Goal: Task Accomplishment & Management: Use online tool/utility

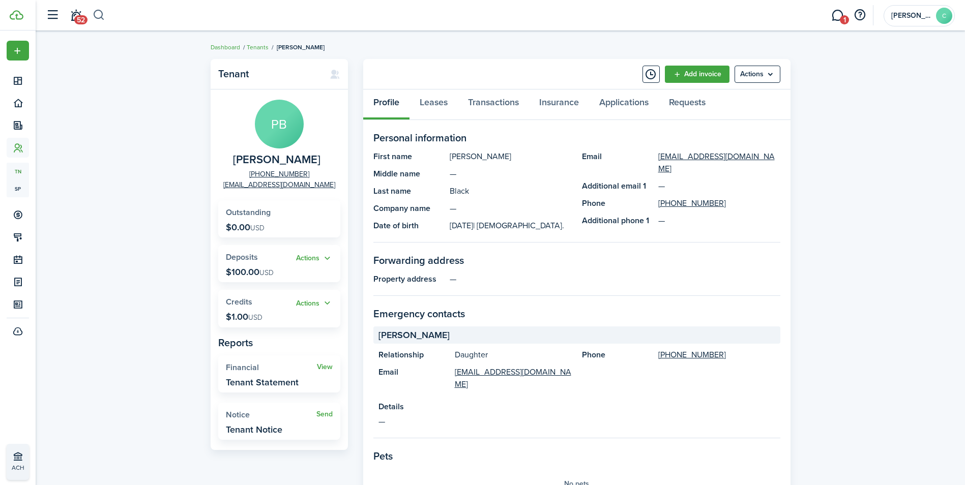
click at [100, 15] on button "button" at bounding box center [99, 15] width 13 height 17
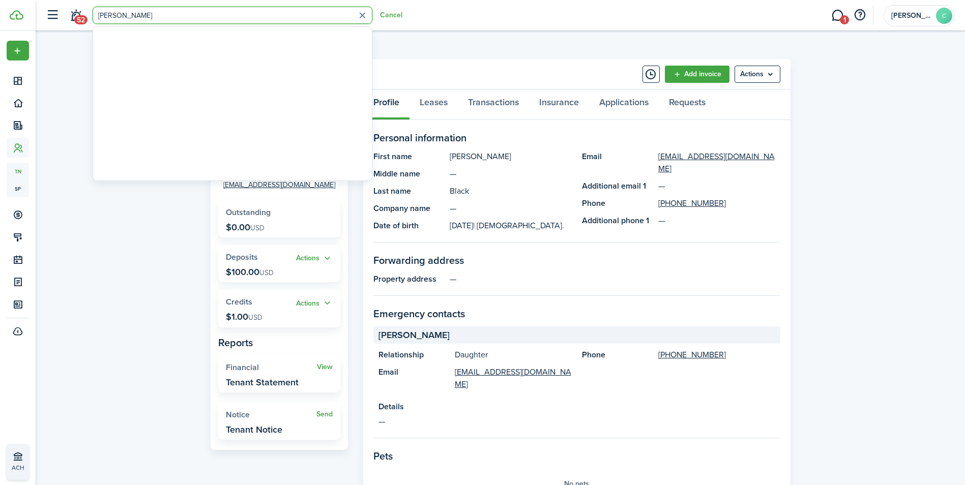
type input "[PERSON_NAME]"
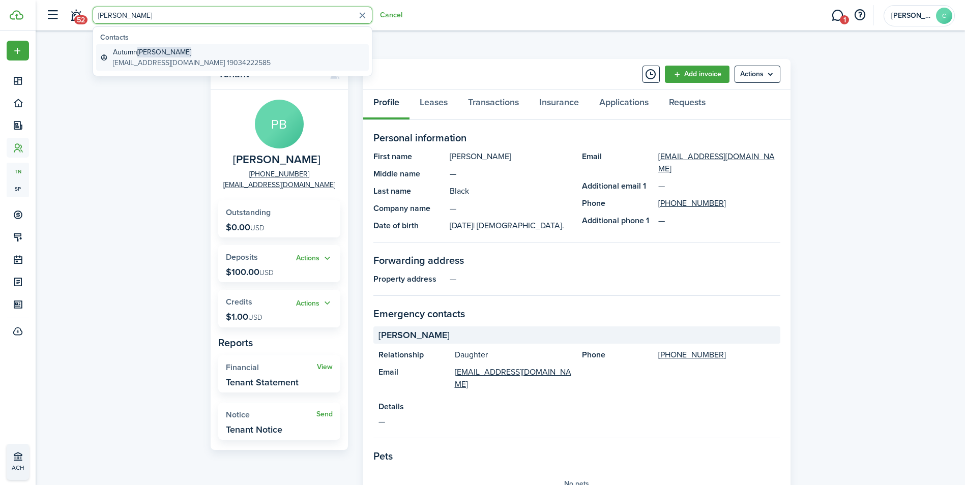
click at [155, 55] on span "[PERSON_NAME]" at bounding box center [164, 52] width 54 height 11
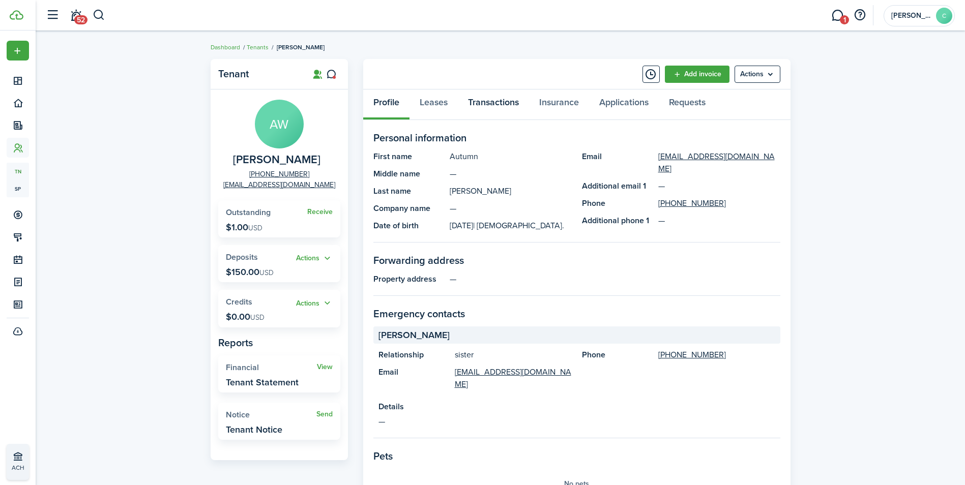
click at [505, 106] on link "Transactions" at bounding box center [493, 105] width 71 height 31
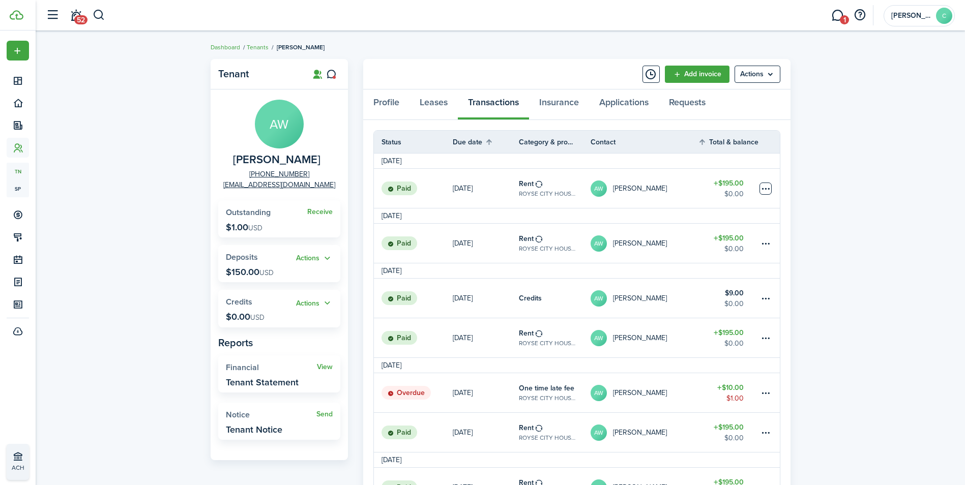
click at [767, 189] on table-menu-btn-icon at bounding box center [766, 189] width 12 height 12
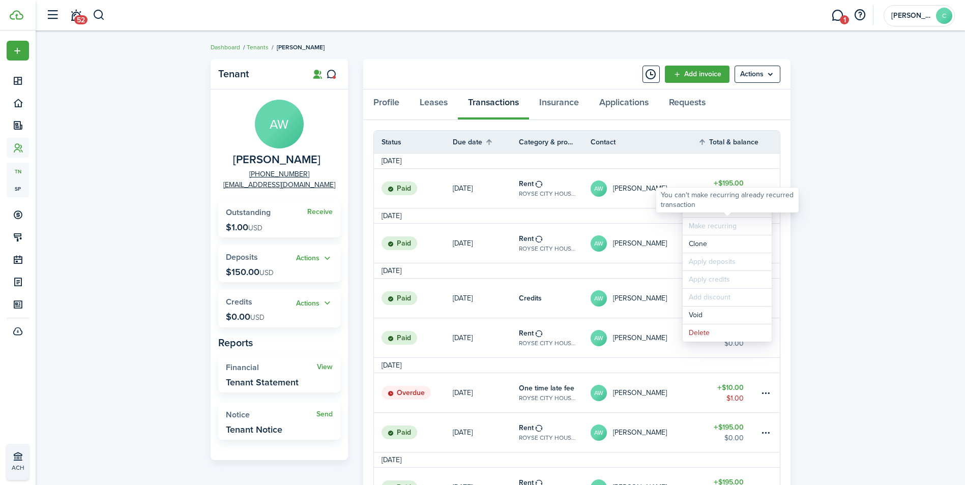
click at [696, 206] on div "You can't make recurring already recurred transaction" at bounding box center [727, 200] width 133 height 20
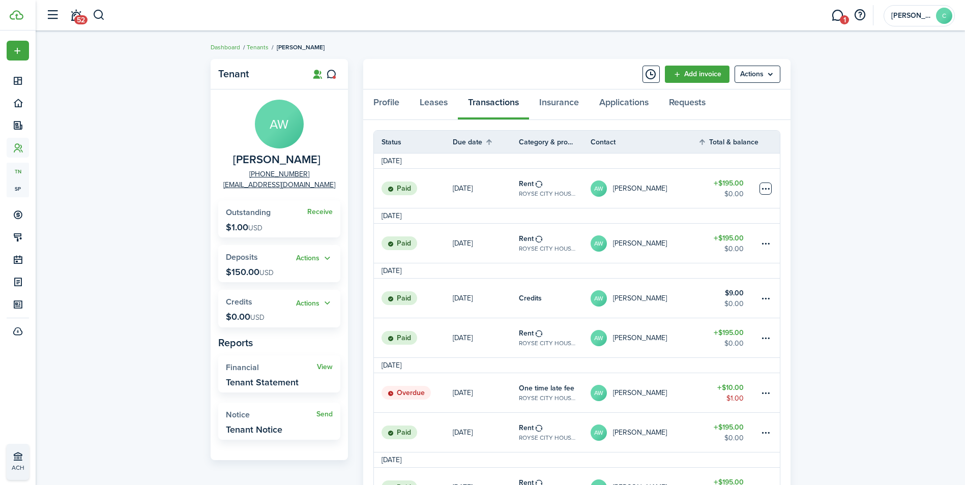
click at [768, 189] on table-menu-btn-icon "Open menu" at bounding box center [766, 189] width 12 height 12
click at [560, 195] on table-subtitle "ROYSE CITY HOUSING AUTHORITY, Unit 119" at bounding box center [547, 193] width 56 height 9
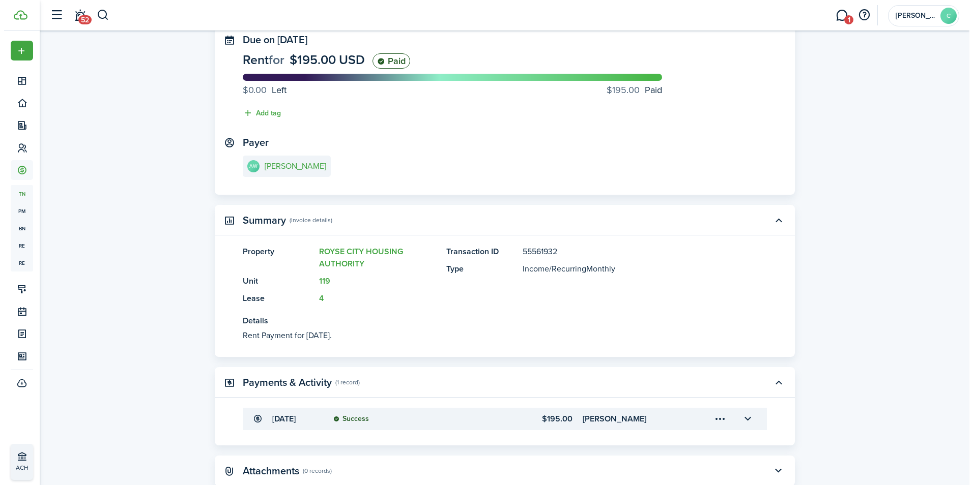
scroll to position [116, 0]
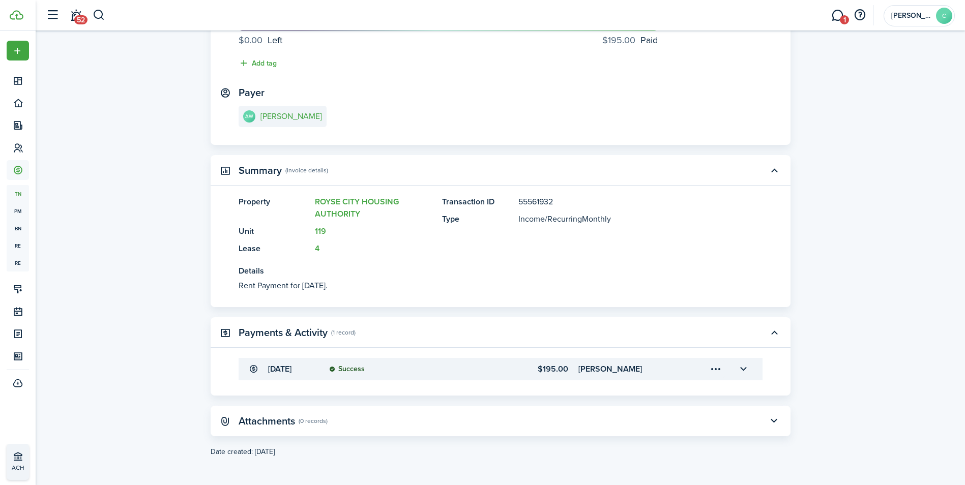
click at [721, 370] on menu-trigger-card "Open menu" at bounding box center [716, 369] width 17 height 17
click at [683, 397] on button "Edit" at bounding box center [680, 392] width 89 height 18
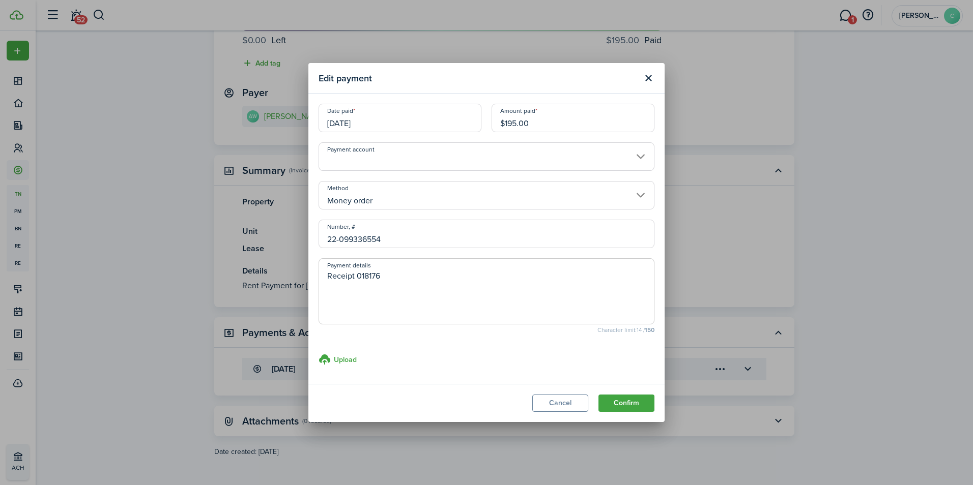
click at [516, 124] on input "$195.00" at bounding box center [573, 118] width 163 height 28
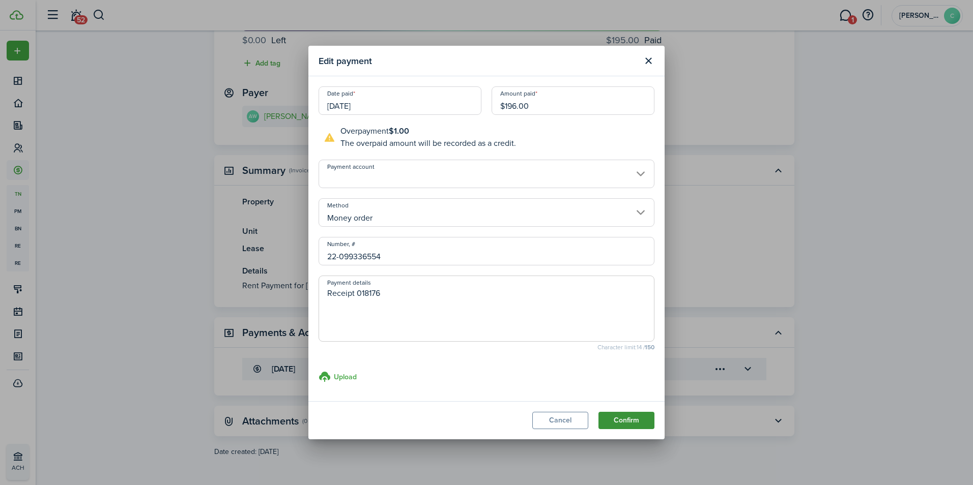
type input "$196.00"
click at [628, 421] on button "Confirm" at bounding box center [626, 420] width 56 height 17
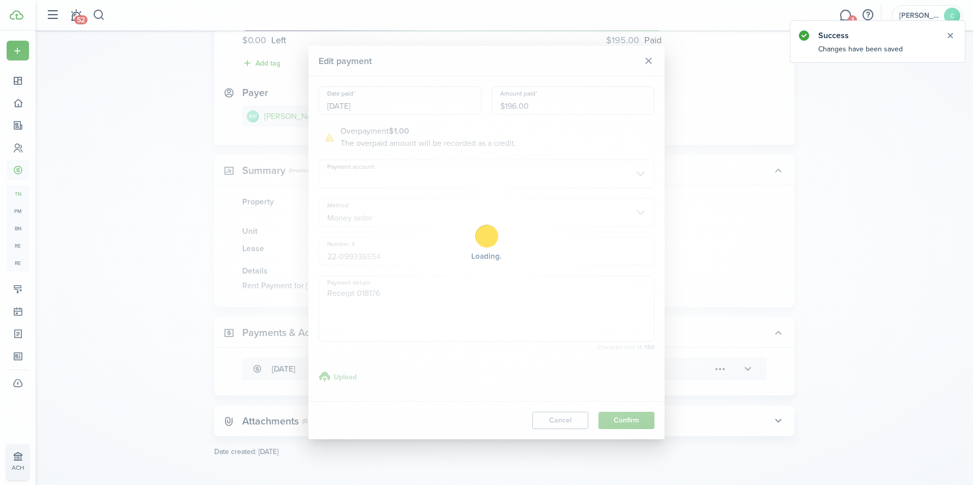
scroll to position [0, 0]
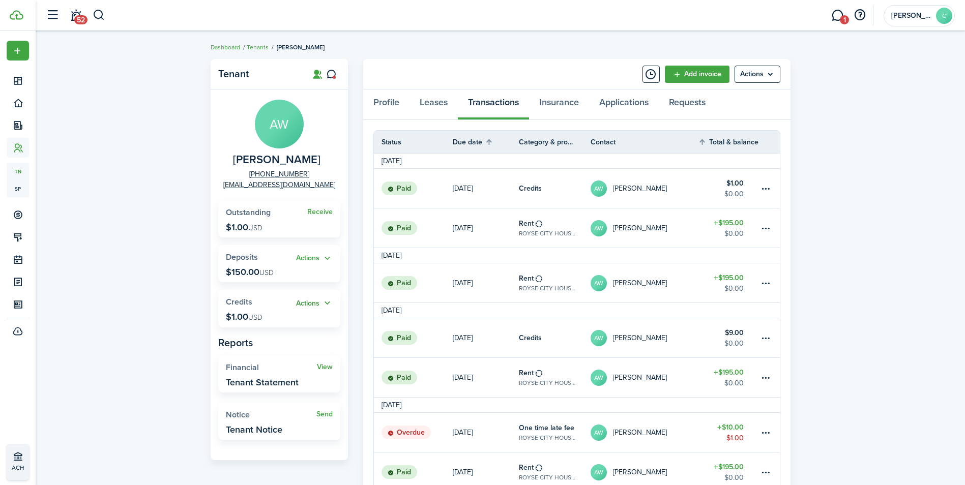
click at [310, 300] on button "Actions" at bounding box center [314, 304] width 37 height 12
click at [269, 342] on link "Apply" at bounding box center [288, 340] width 89 height 17
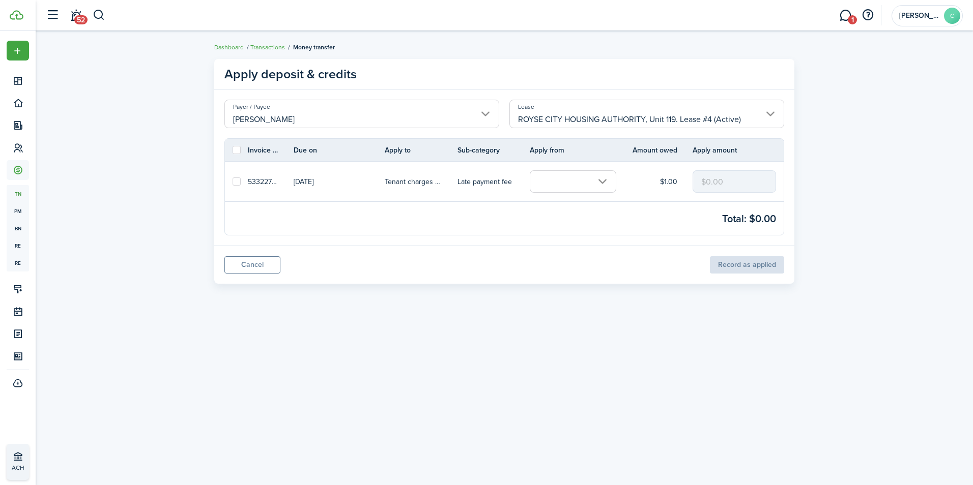
drag, startPoint x: 234, startPoint y: 179, endPoint x: 400, endPoint y: 177, distance: 166.4
click at [234, 179] on label at bounding box center [237, 182] width 8 height 8
click at [233, 182] on input "checkbox" at bounding box center [232, 182] width 1 height 1
checkbox input "true"
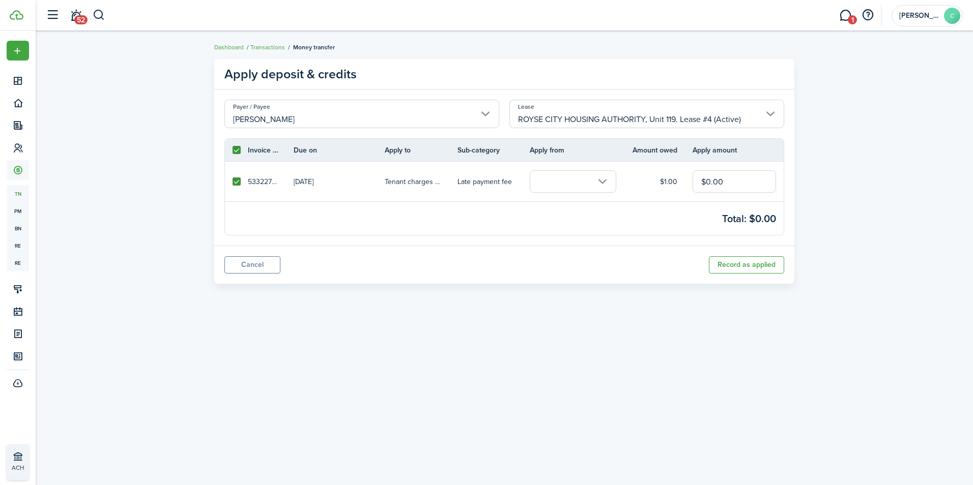
click at [608, 180] on input "text" at bounding box center [573, 181] width 87 height 22
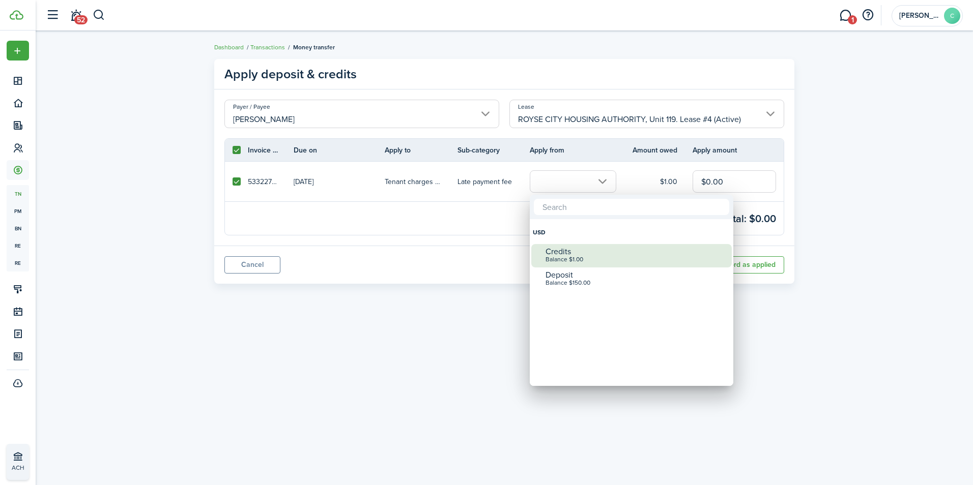
click at [576, 256] on div "Balance $1.00" at bounding box center [636, 259] width 180 height 7
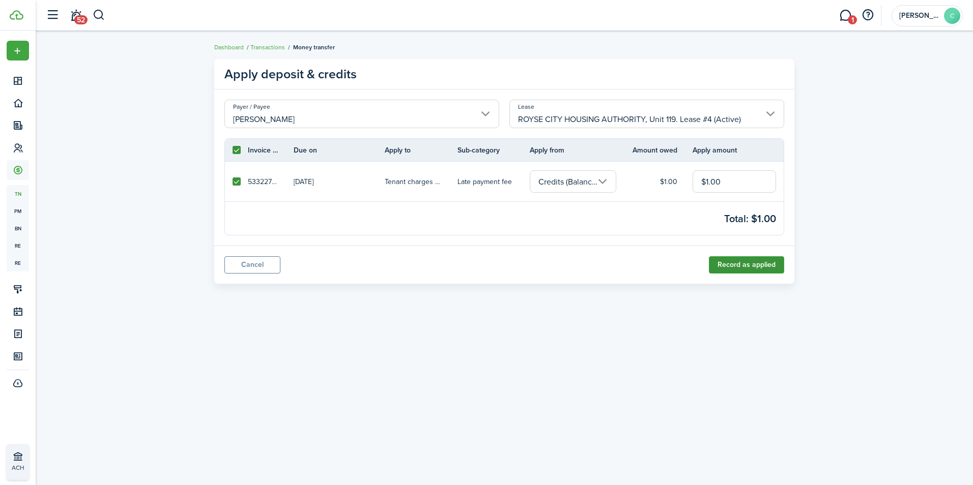
click at [738, 262] on button "Record as applied" at bounding box center [746, 264] width 75 height 17
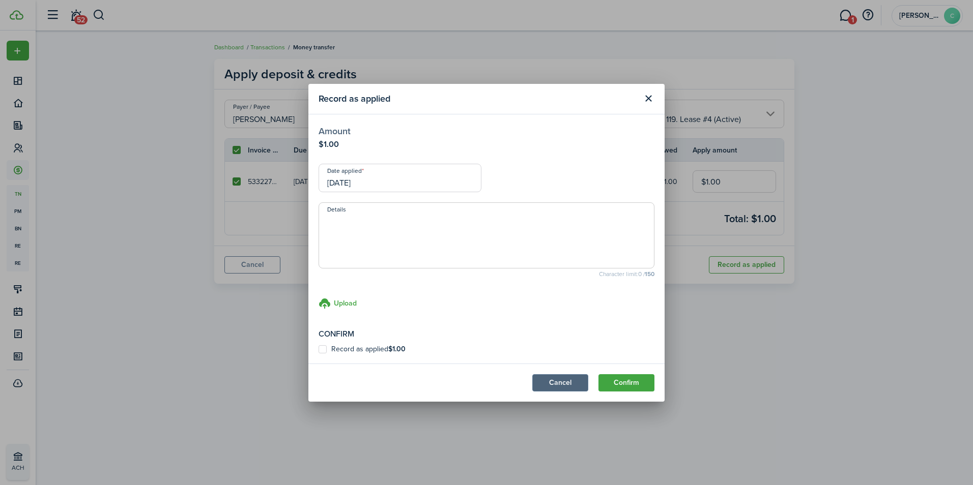
drag, startPoint x: 322, startPoint y: 347, endPoint x: 564, endPoint y: 388, distance: 245.2
click at [322, 347] on label "Record as applied $1.00" at bounding box center [362, 350] width 87 height 8
click at [319, 349] on input "Record as applied $1.00" at bounding box center [318, 349] width 1 height 1
checkbox input "true"
click at [625, 380] on button "Confirm" at bounding box center [626, 383] width 56 height 17
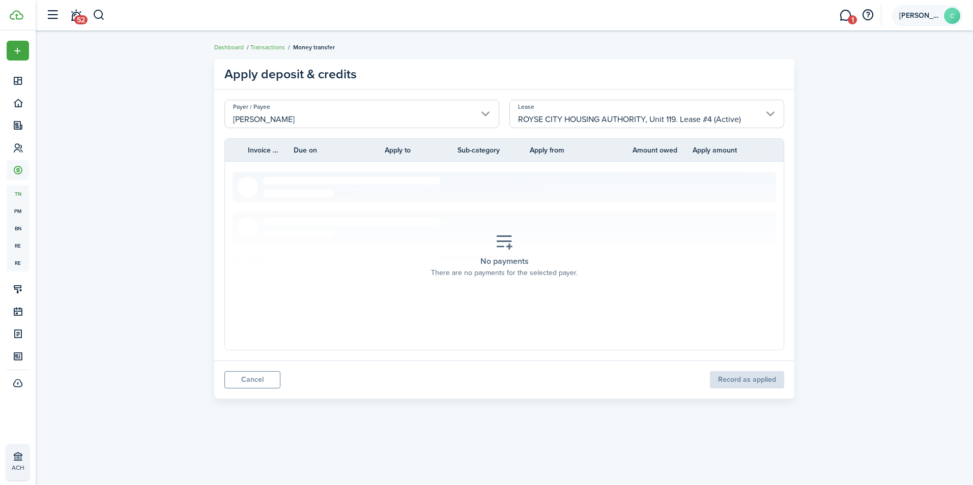
click at [917, 14] on span "[PERSON_NAME]" at bounding box center [919, 15] width 41 height 7
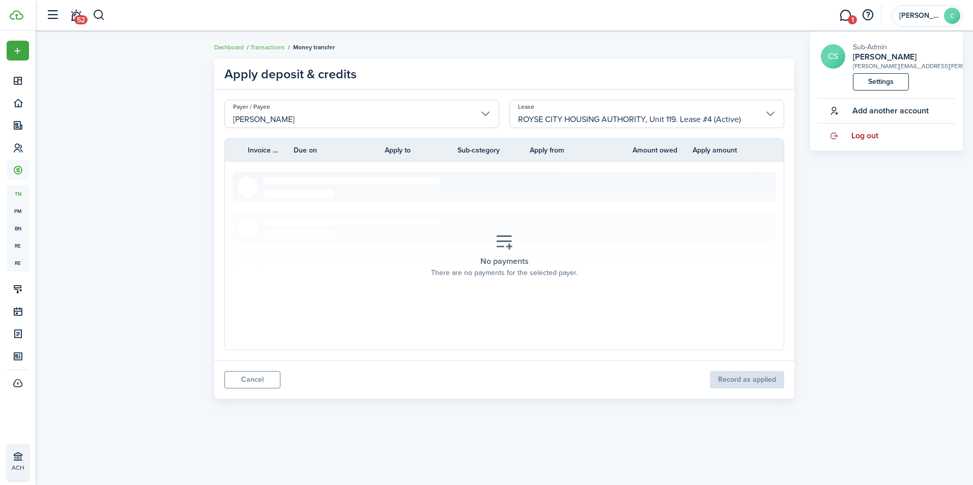
click at [869, 138] on span "Log out" at bounding box center [864, 135] width 27 height 9
